Goal: Connect with others: Connect with others

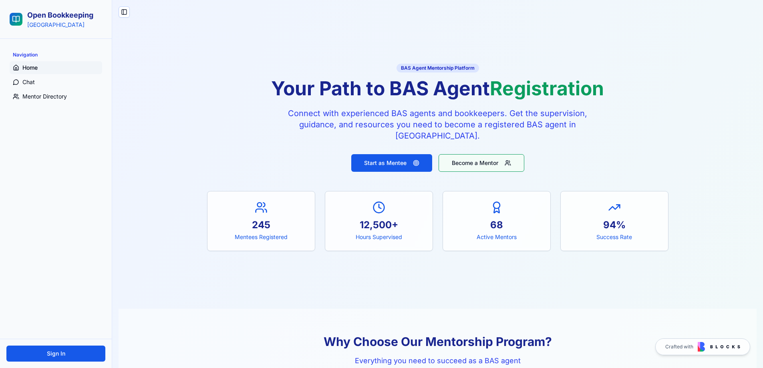
click at [471, 161] on button "Become a Mentor" at bounding box center [481, 163] width 86 height 18
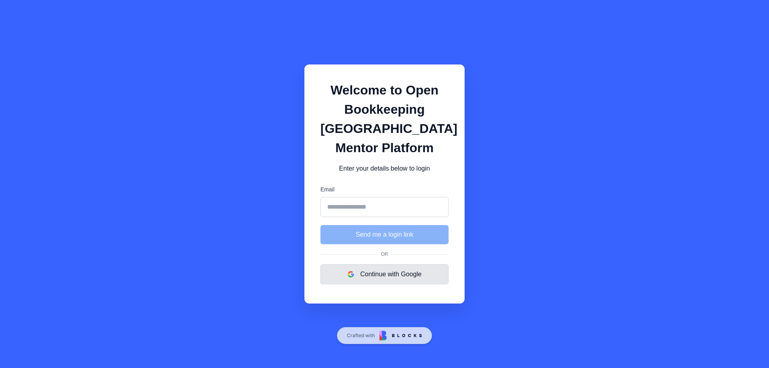
click at [384, 269] on button "Continue with Google" at bounding box center [384, 274] width 128 height 20
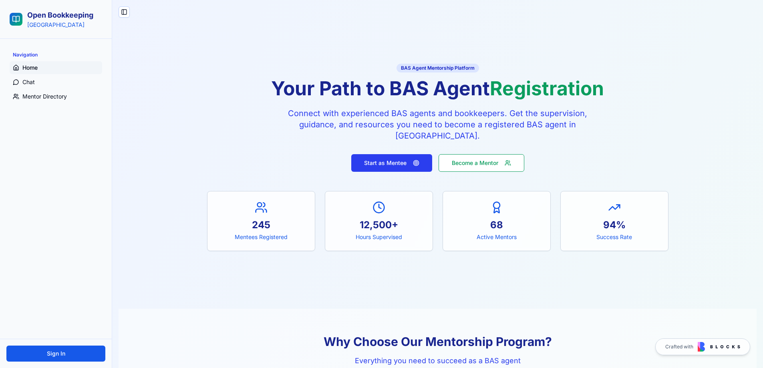
click at [394, 161] on button "Start as Mentee" at bounding box center [391, 163] width 81 height 18
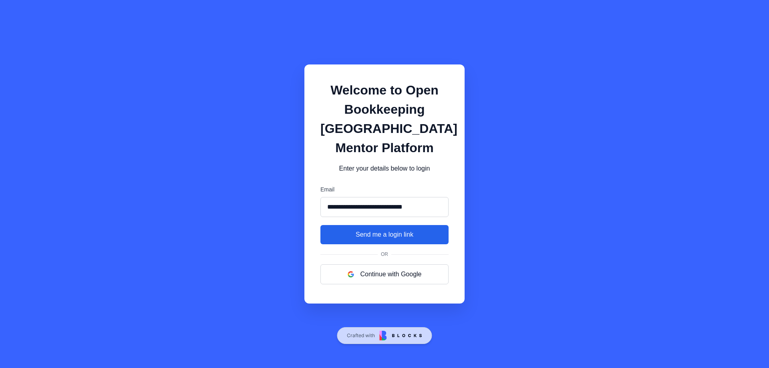
type input "**********"
click at [394, 236] on button "Send me a login link" at bounding box center [384, 234] width 128 height 19
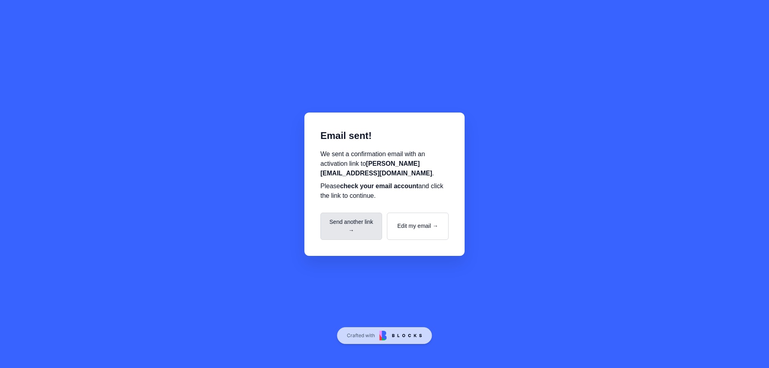
click at [344, 225] on button "Send another link →" at bounding box center [351, 226] width 62 height 27
click at [352, 226] on button "Send another link →" at bounding box center [351, 226] width 62 height 27
